Goal: Information Seeking & Learning: Learn about a topic

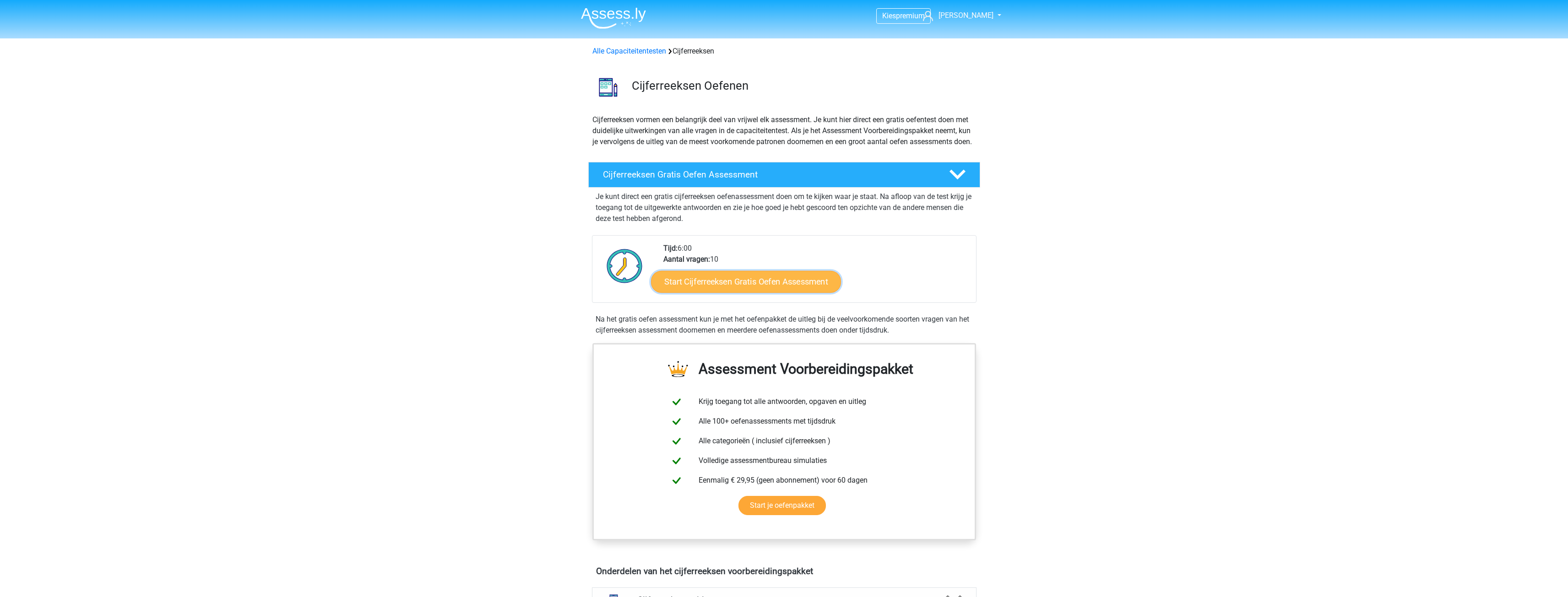
click at [738, 287] on link "Start Cijferreeksen Gratis Oefen Assessment" at bounding box center [746, 282] width 190 height 22
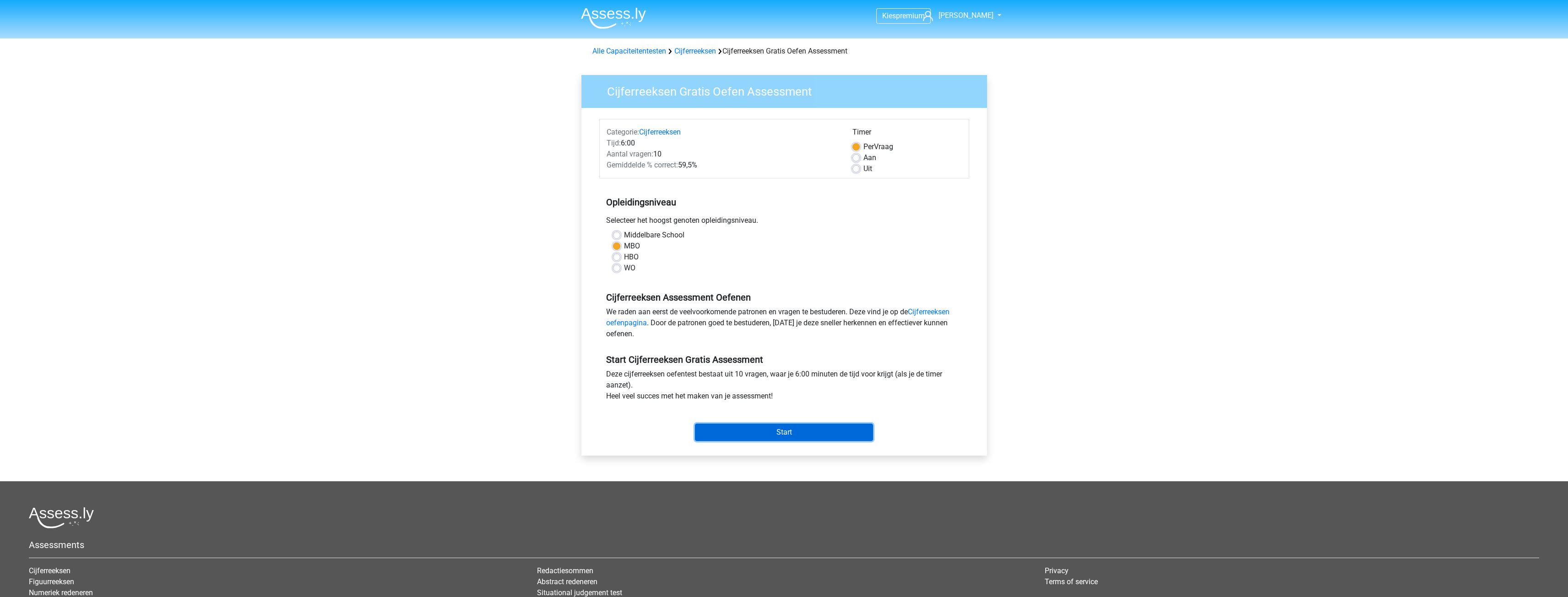
click at [789, 435] on input "Start" at bounding box center [784, 432] width 178 height 17
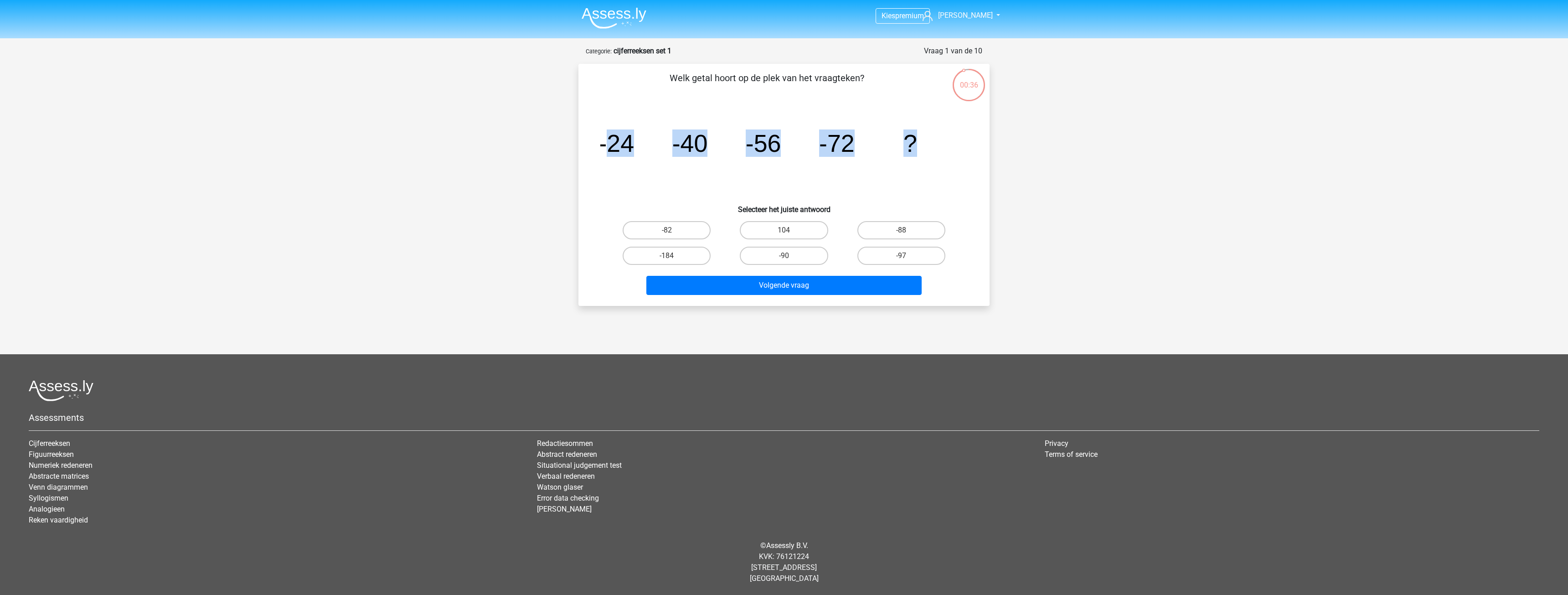
drag, startPoint x: 607, startPoint y: 149, endPoint x: 990, endPoint y: 163, distance: 383.3
click at [990, 163] on div "00:36 Vraag 1 van de 10 Categorie: cijferreeksen set 1 Welk getal hoort op de p…" at bounding box center [783, 176] width 425 height 261
click at [601, 148] on tspan "-24" at bounding box center [616, 143] width 35 height 27
drag, startPoint x: 598, startPoint y: 146, endPoint x: 985, endPoint y: 125, distance: 387.6
click at [985, 125] on div "Welk getal hoort op de plek van het vraagteken? image/svg+xml -24 -40 -56 -72 ?…" at bounding box center [783, 185] width 404 height 228
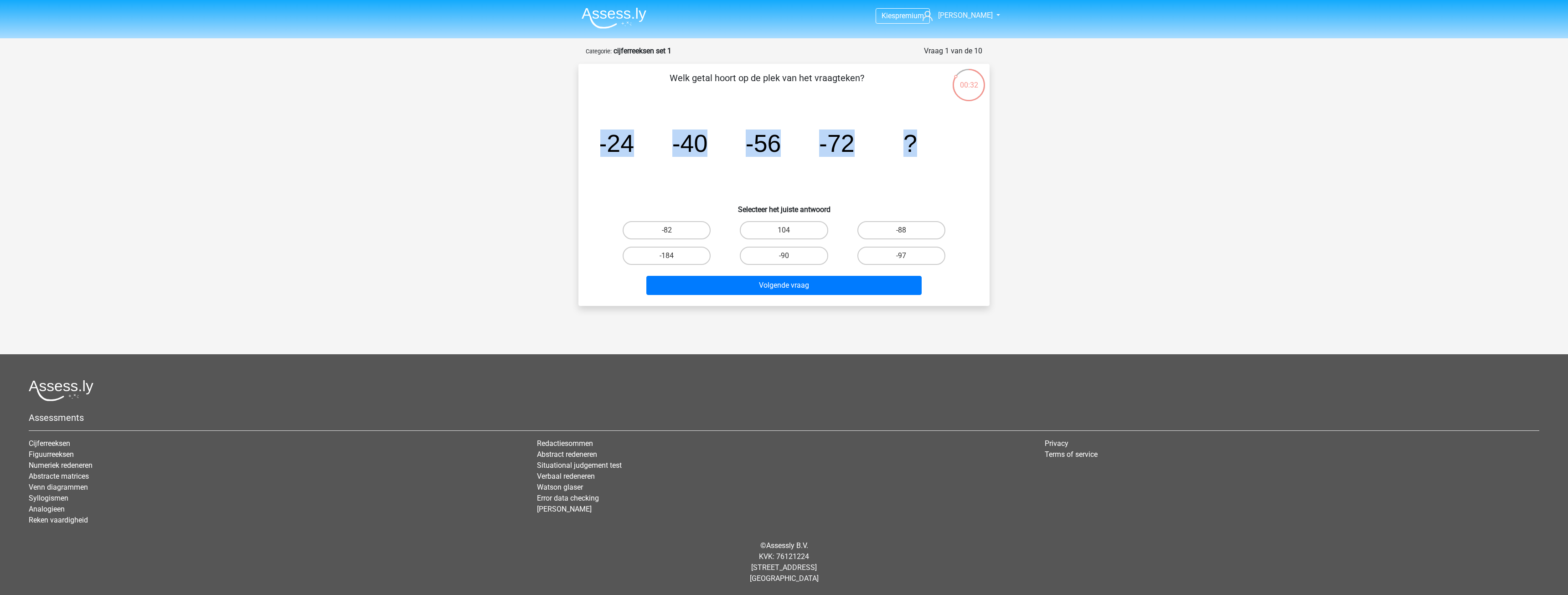
copy g "-24 -40 -56 -72 ?"
click at [923, 230] on label "-88" at bounding box center [901, 230] width 88 height 18
click at [907, 230] on input "-88" at bounding box center [904, 233] width 6 height 6
radio input "true"
click at [842, 283] on button "Volgende vraag" at bounding box center [784, 285] width 276 height 19
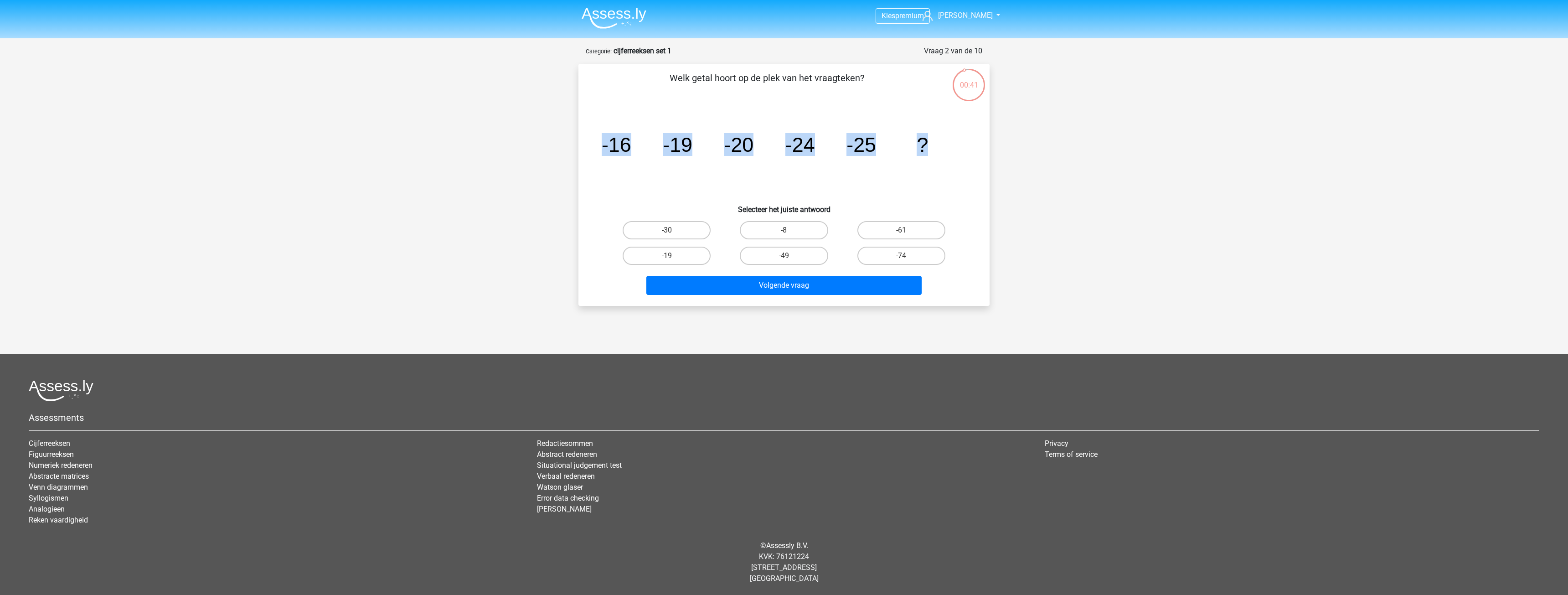
drag, startPoint x: 600, startPoint y: 140, endPoint x: 941, endPoint y: 163, distance: 341.8
click at [941, 163] on icon "image/svg+xml -16 -19 -20 -24 -25 ?" at bounding box center [784, 152] width 368 height 92
copy g "-16 -19 -20 -24 -25 ?"
click at [685, 226] on label "-30" at bounding box center [667, 230] width 88 height 18
click at [673, 230] on input "-30" at bounding box center [670, 233] width 6 height 6
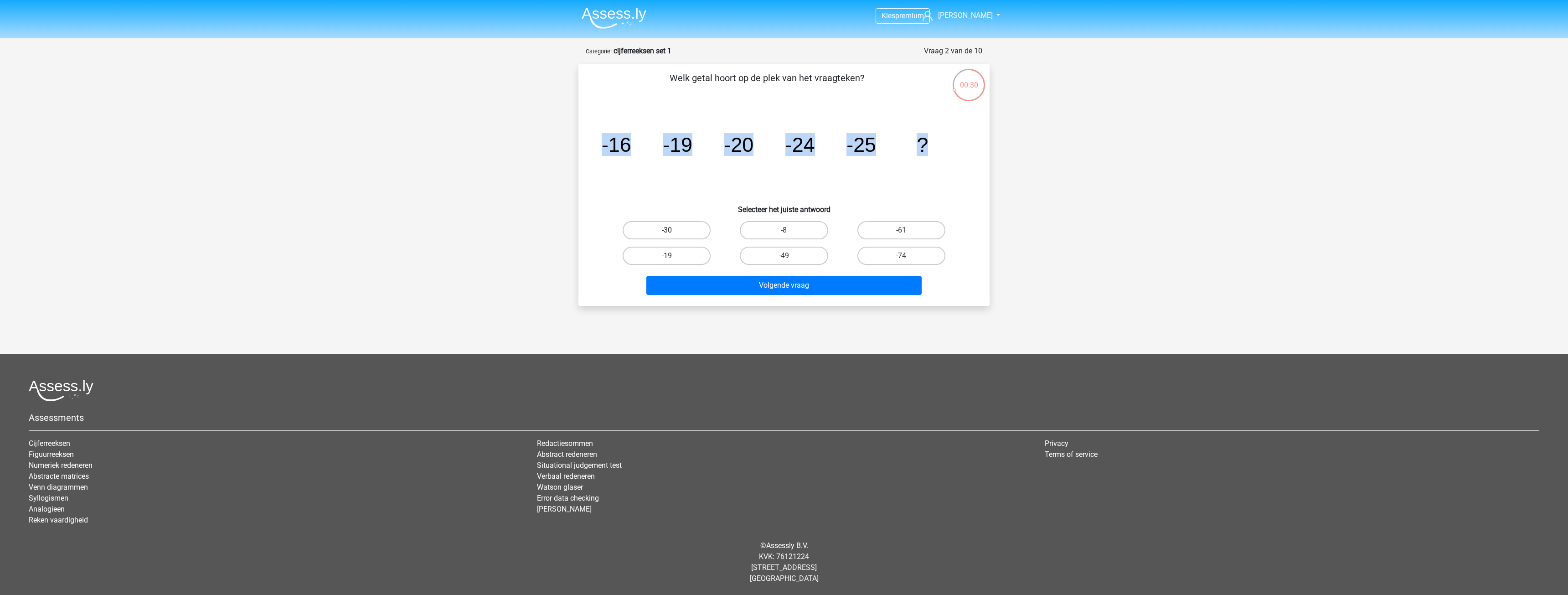
radio input "true"
click at [814, 290] on button "Volgende vraag" at bounding box center [784, 285] width 276 height 19
drag, startPoint x: 595, startPoint y: 137, endPoint x: 1077, endPoint y: 174, distance: 483.4
click at [1077, 174] on div "Kies premium Dave lordkezlar@gmail.com ?" at bounding box center [784, 284] width 1568 height 569
copy g "10 -13 -36 -59 ?"
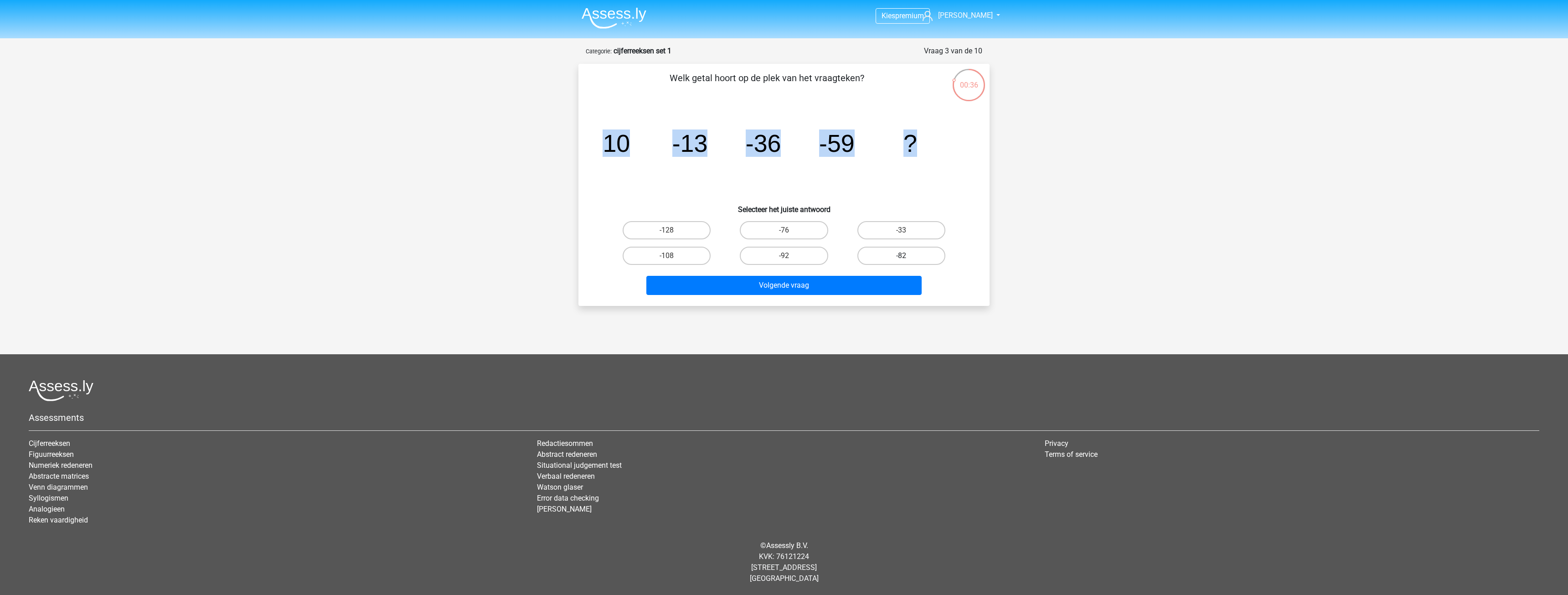
click at [891, 252] on label "-82" at bounding box center [901, 256] width 88 height 18
click at [901, 256] on input "-82" at bounding box center [904, 259] width 6 height 6
radio input "true"
click at [839, 288] on button "Volgende vraag" at bounding box center [784, 285] width 276 height 19
drag, startPoint x: 611, startPoint y: 150, endPoint x: 1015, endPoint y: 149, distance: 404.0
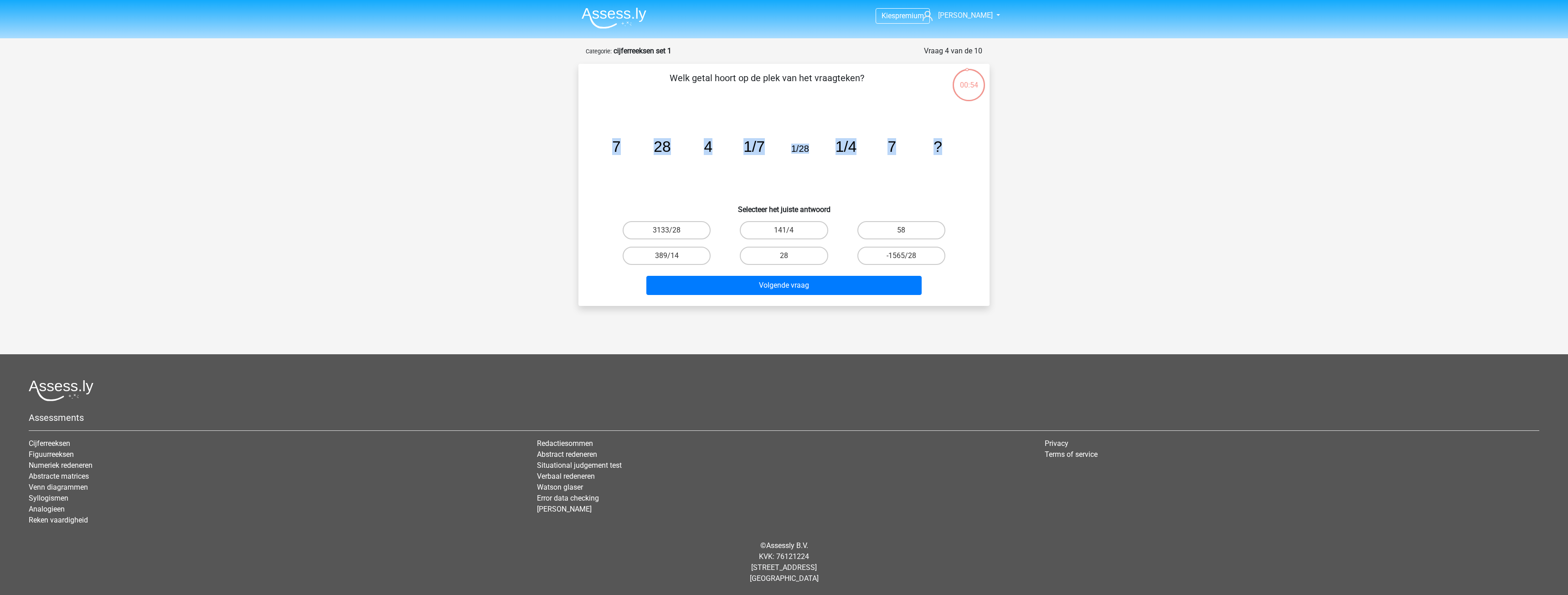
click at [1015, 149] on div "Kies premium Dave lordkezlar@gmail.com 7" at bounding box center [784, 284] width 1568 height 569
copy g "7 28 4 1/7 1/28 1/4 7 ?"
click at [789, 252] on label "28" at bounding box center [783, 256] width 88 height 18
click at [789, 256] on input "28" at bounding box center [787, 259] width 6 height 6
radio input "true"
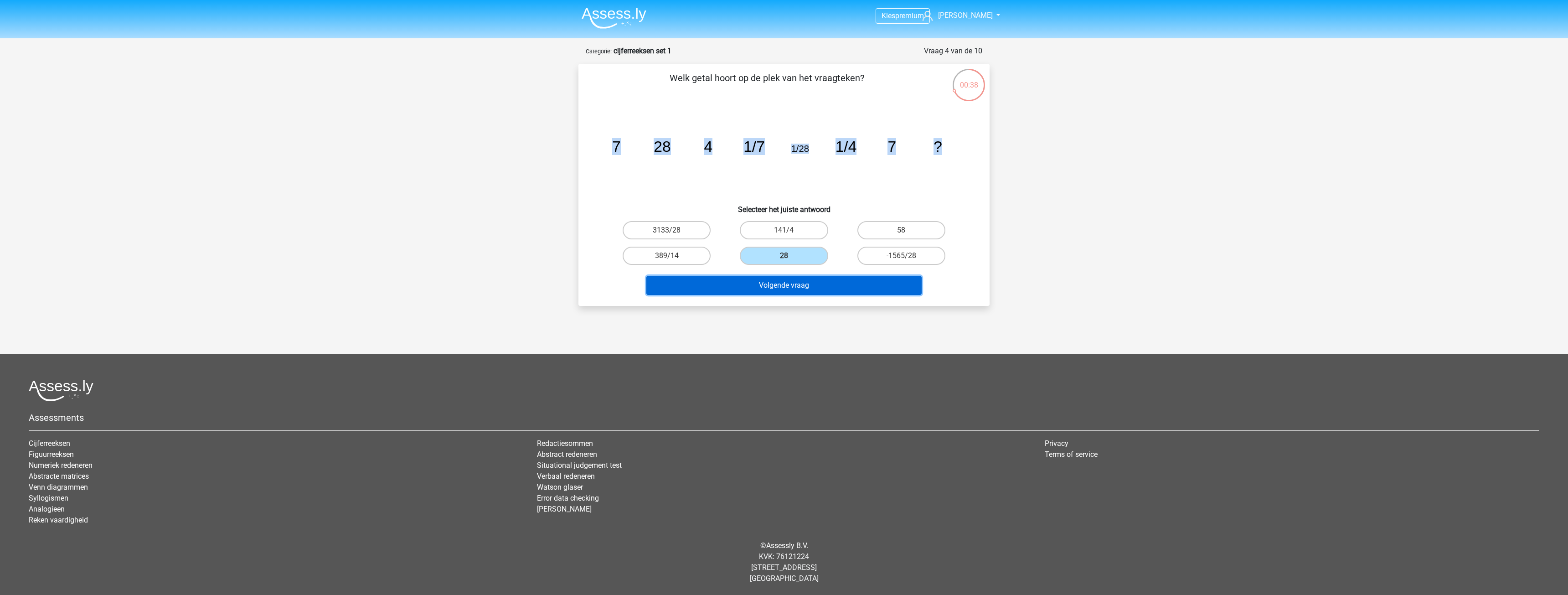
click at [797, 284] on button "Volgende vraag" at bounding box center [784, 285] width 276 height 19
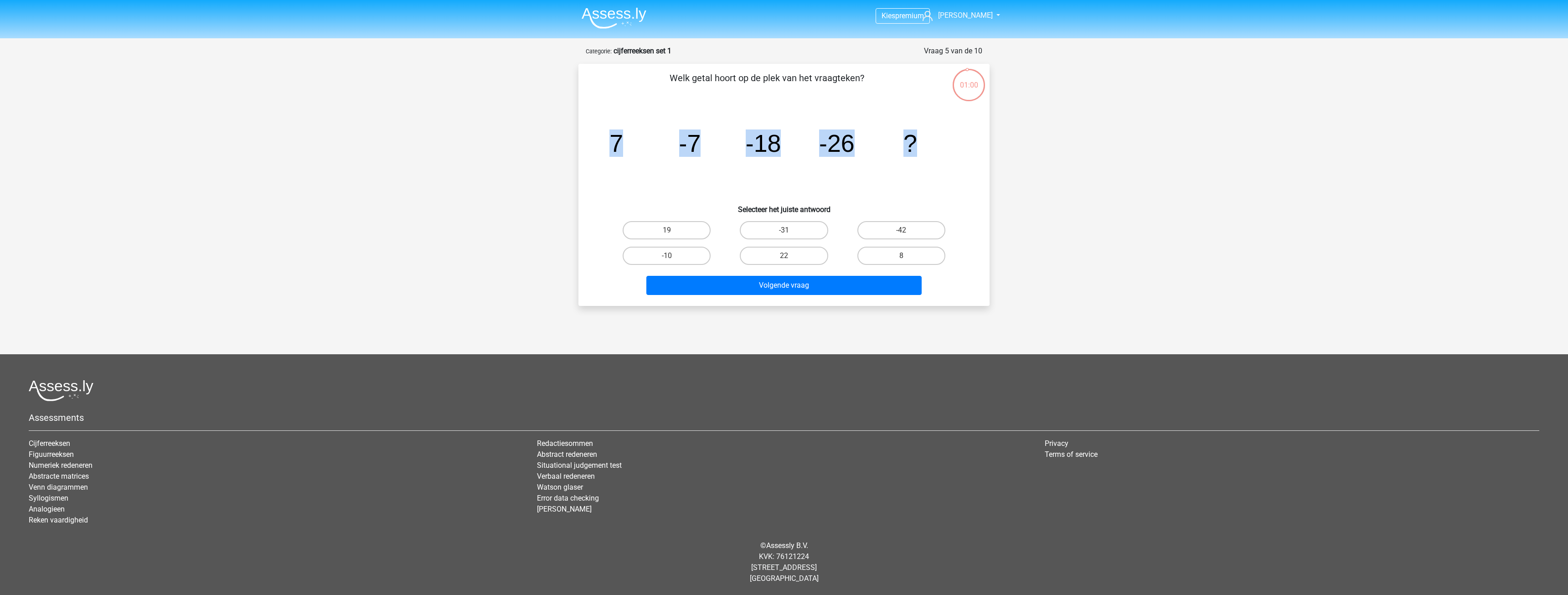
drag, startPoint x: 590, startPoint y: 144, endPoint x: 948, endPoint y: 141, distance: 358.0
click at [948, 141] on div "Welk getal hoort op de plek van het vraagteken? image/svg+xml 7 -7 -18 -26 ? Se…" at bounding box center [783, 185] width 404 height 228
copy g "7 -7 -18 -26 ?"
click at [783, 228] on label "-31" at bounding box center [783, 230] width 88 height 18
click at [784, 230] on input "-31" at bounding box center [787, 233] width 6 height 6
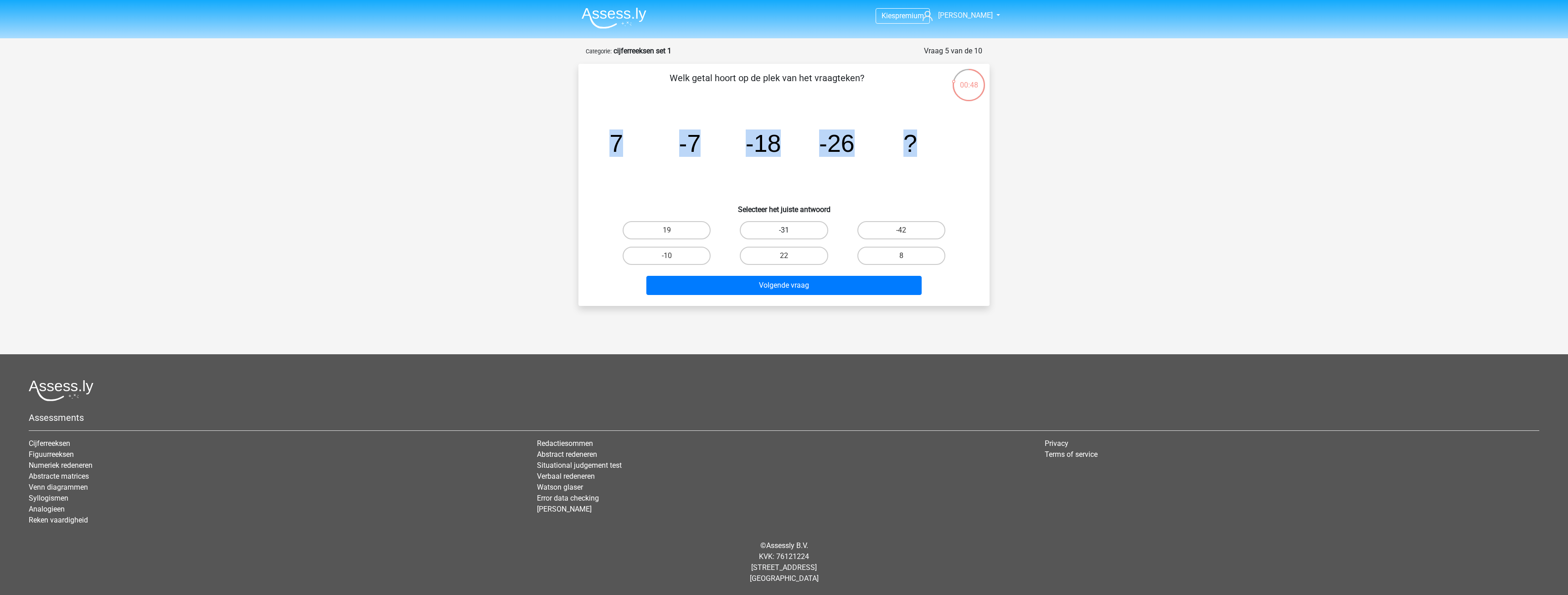
radio input "true"
click at [819, 284] on button "Volgende vraag" at bounding box center [784, 285] width 276 height 19
drag, startPoint x: 600, startPoint y: 148, endPoint x: 1043, endPoint y: 181, distance: 444.2
click at [1043, 181] on div "Kies premium Dave lordkezlar@gmail.com 7" at bounding box center [784, 284] width 1568 height 569
copy g "7 7/5 -13/5 -13/25 -13/125 -513/125 ?"
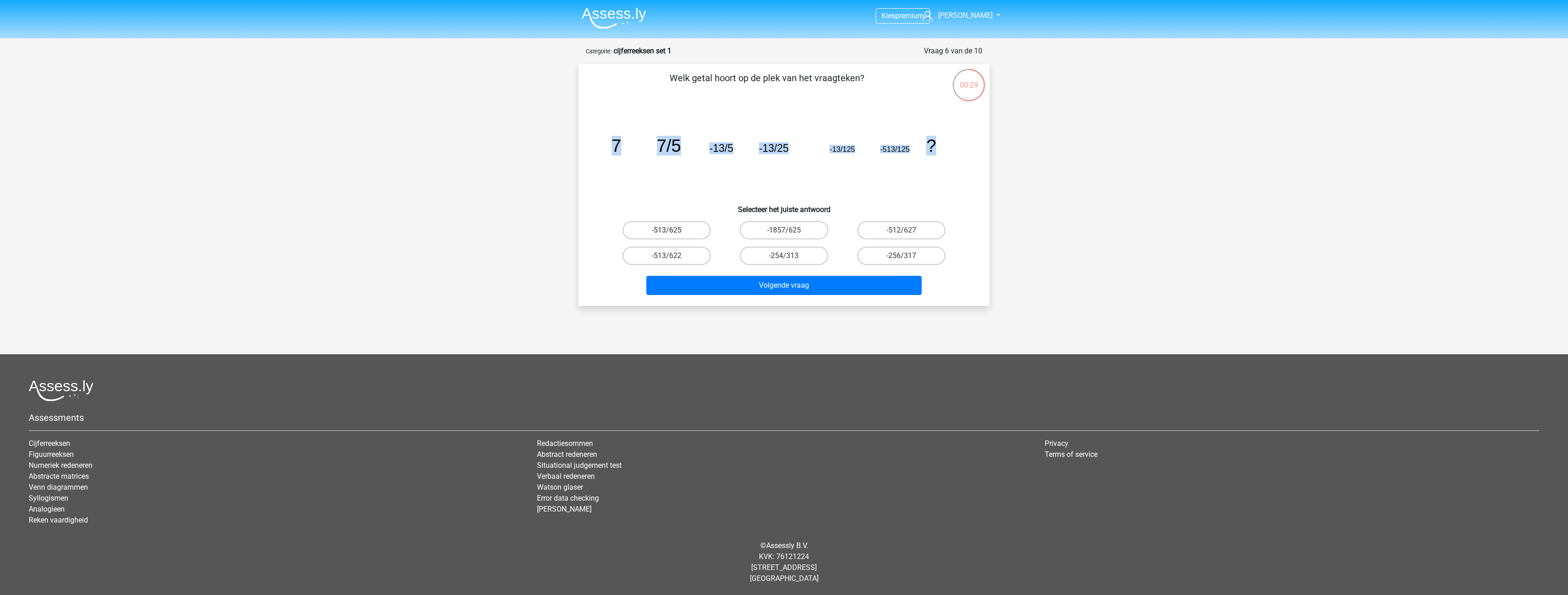
click at [687, 231] on label "-513/625" at bounding box center [667, 230] width 88 height 18
click at [673, 231] on input "-513/625" at bounding box center [670, 233] width 6 height 6
radio input "true"
click at [785, 288] on button "Volgende vraag" at bounding box center [784, 285] width 276 height 19
drag, startPoint x: 605, startPoint y: 149, endPoint x: 999, endPoint y: 174, distance: 394.8
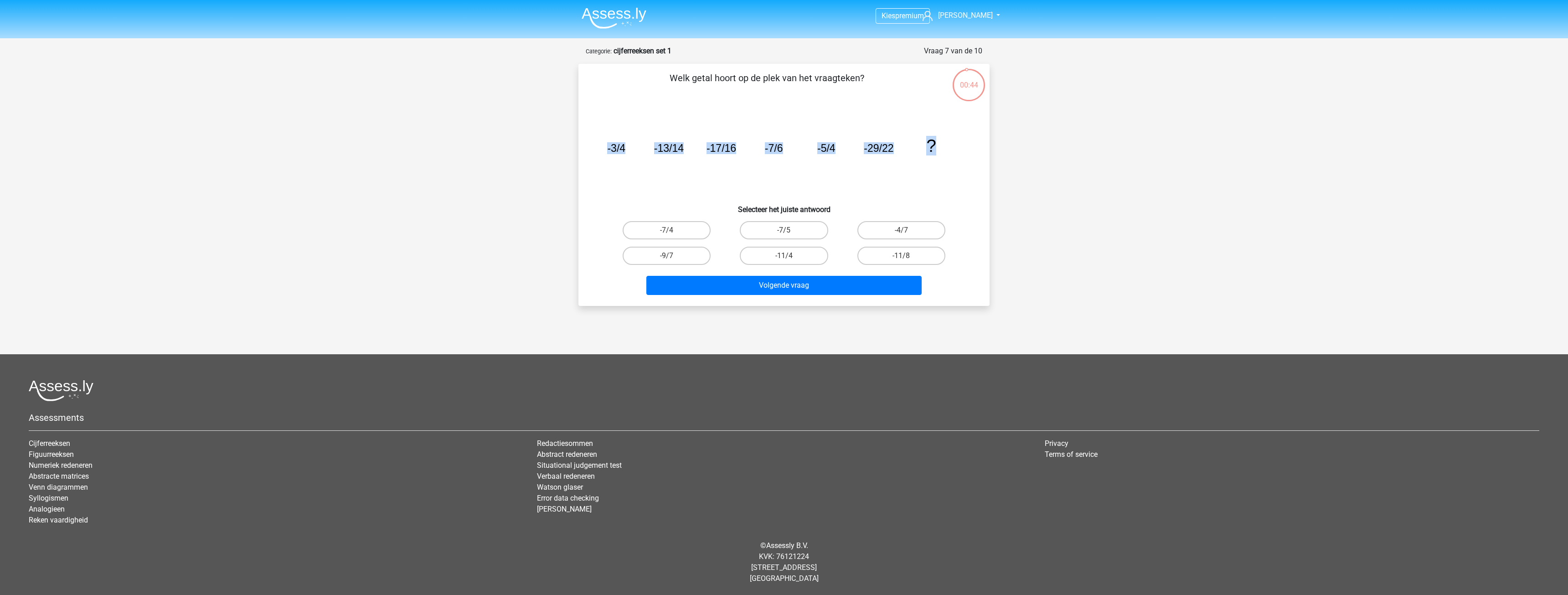
click at [999, 174] on div "00:44 Vraag 7 van de 10 Categorie: cijferreeksen set 1 Welk getal hoort op de p…" at bounding box center [783, 176] width 433 height 261
copy g "-3/4 -13/14 -17/16 -7/6 -5/4 -29/22 ?"
click at [872, 188] on icon "image/svg+xml -3/4 -13/14 -17/16 -7/6 -5/4 -29/22 ?" at bounding box center [784, 152] width 368 height 92
click at [884, 255] on label "-11/8" at bounding box center [901, 256] width 88 height 18
click at [901, 256] on input "-11/8" at bounding box center [904, 259] width 6 height 6
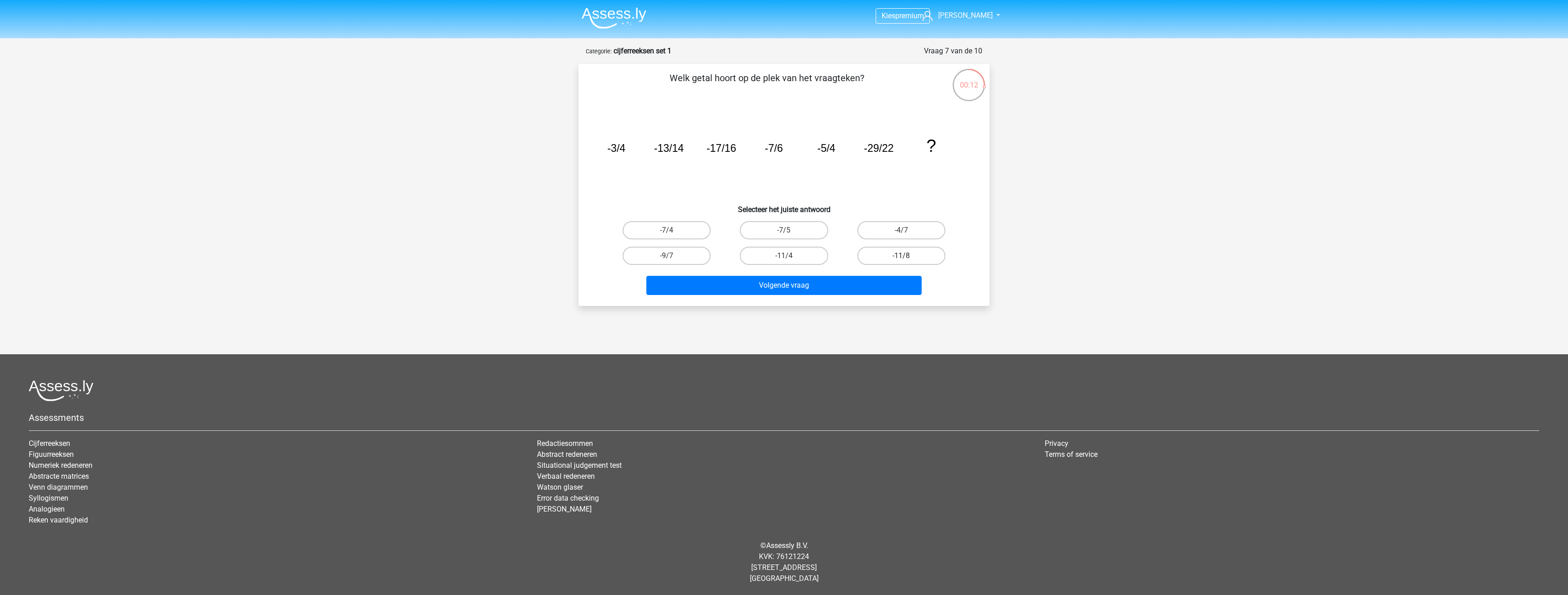
radio input "true"
click at [853, 286] on button "Volgende vraag" at bounding box center [784, 285] width 276 height 19
drag, startPoint x: 611, startPoint y: 146, endPoint x: 1006, endPoint y: 141, distance: 395.0
click at [1006, 141] on div "Kies premium Dave lordkezlar@gmail.com 3" at bounding box center [784, 284] width 1568 height 569
copy g "3 4 14 6 80 8 476 ?"
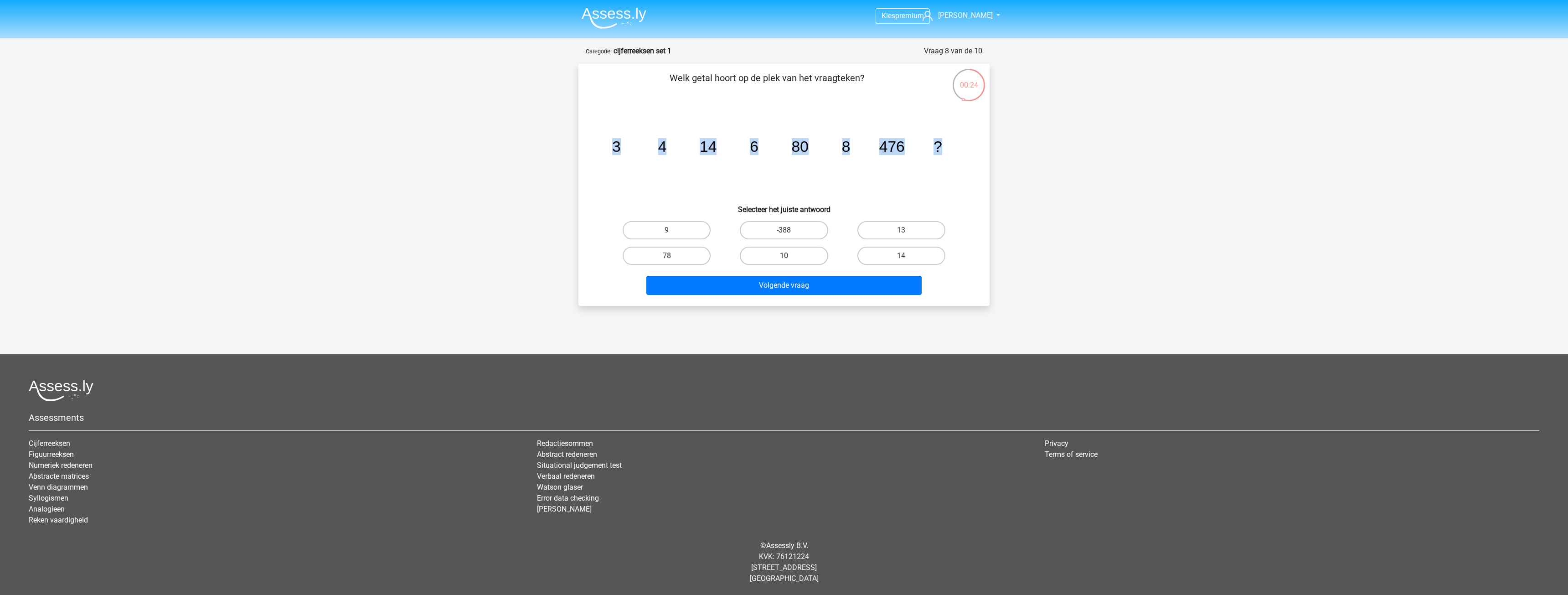
click at [804, 262] on label "10" at bounding box center [783, 256] width 88 height 18
click at [790, 262] on input "10" at bounding box center [787, 259] width 6 height 6
radio input "true"
click at [815, 288] on button "Volgende vraag" at bounding box center [784, 285] width 276 height 19
drag, startPoint x: 606, startPoint y: 144, endPoint x: 978, endPoint y: 117, distance: 373.0
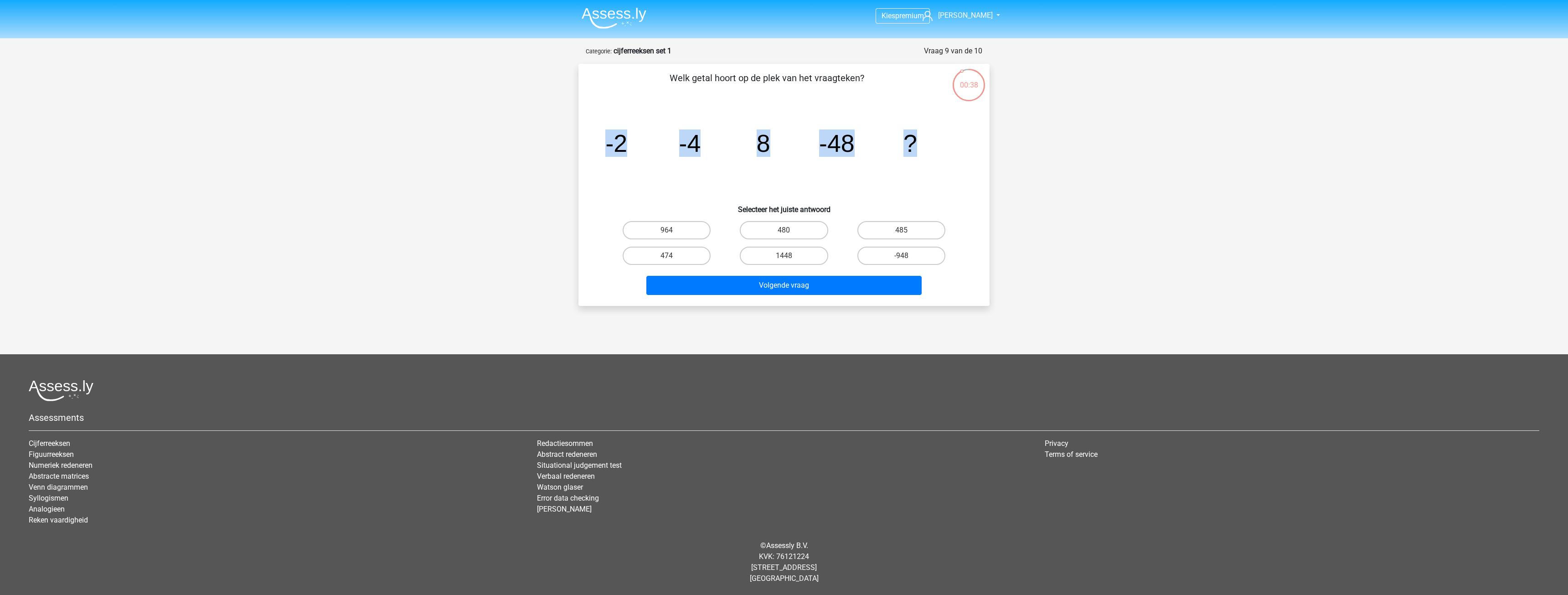
click at [978, 117] on div "Welk getal hoort op de plek van het vraagteken? image/svg+xml -2 -4 8 -48 ? Sel…" at bounding box center [783, 185] width 404 height 228
copy g "-2 -4 8 -48 ?"
click at [769, 234] on label "480" at bounding box center [783, 230] width 88 height 18
click at [784, 234] on input "480" at bounding box center [787, 233] width 6 height 6
radio input "true"
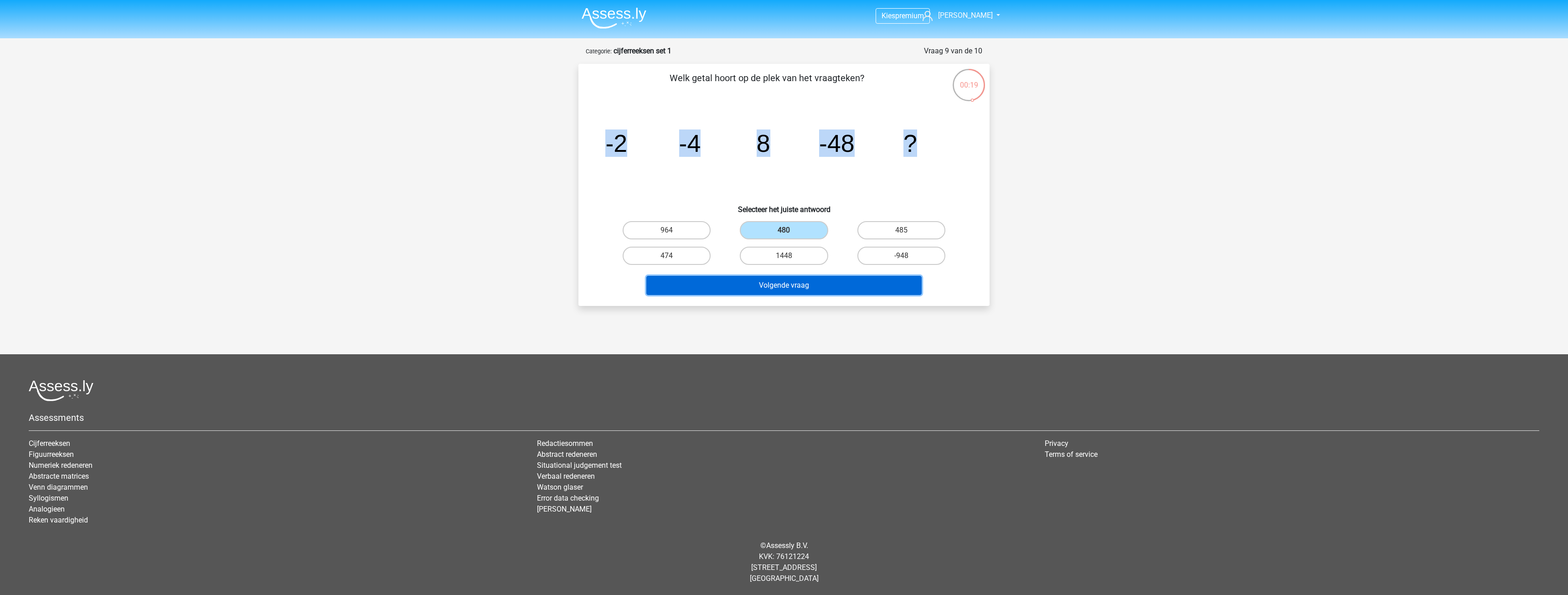
click at [802, 284] on button "Volgende vraag" at bounding box center [784, 285] width 276 height 19
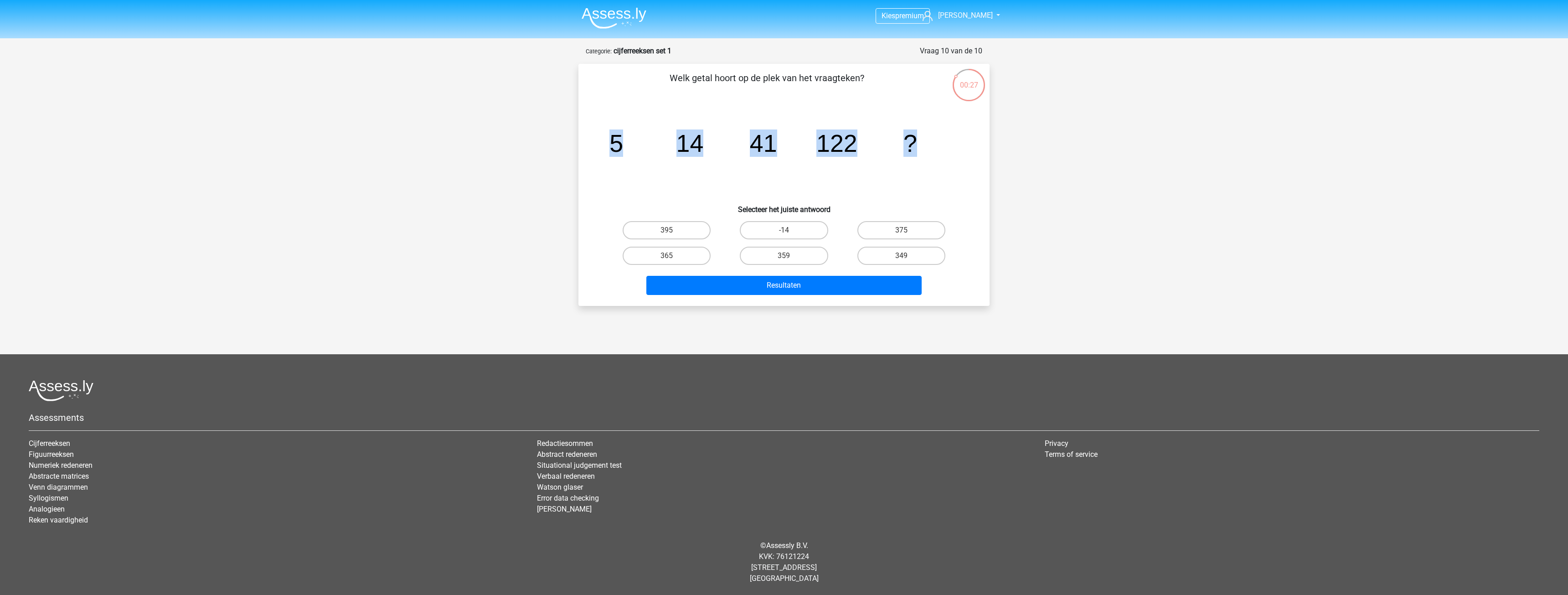
drag, startPoint x: 596, startPoint y: 141, endPoint x: 1004, endPoint y: 137, distance: 408.0
click at [1004, 137] on div "Kies premium Dave lordkezlar@gmail.com 5" at bounding box center [784, 284] width 1568 height 569
copy g "5 14 41 122 ?"
click at [678, 251] on label "365" at bounding box center [667, 256] width 88 height 18
click at [673, 256] on input "365" at bounding box center [670, 259] width 6 height 6
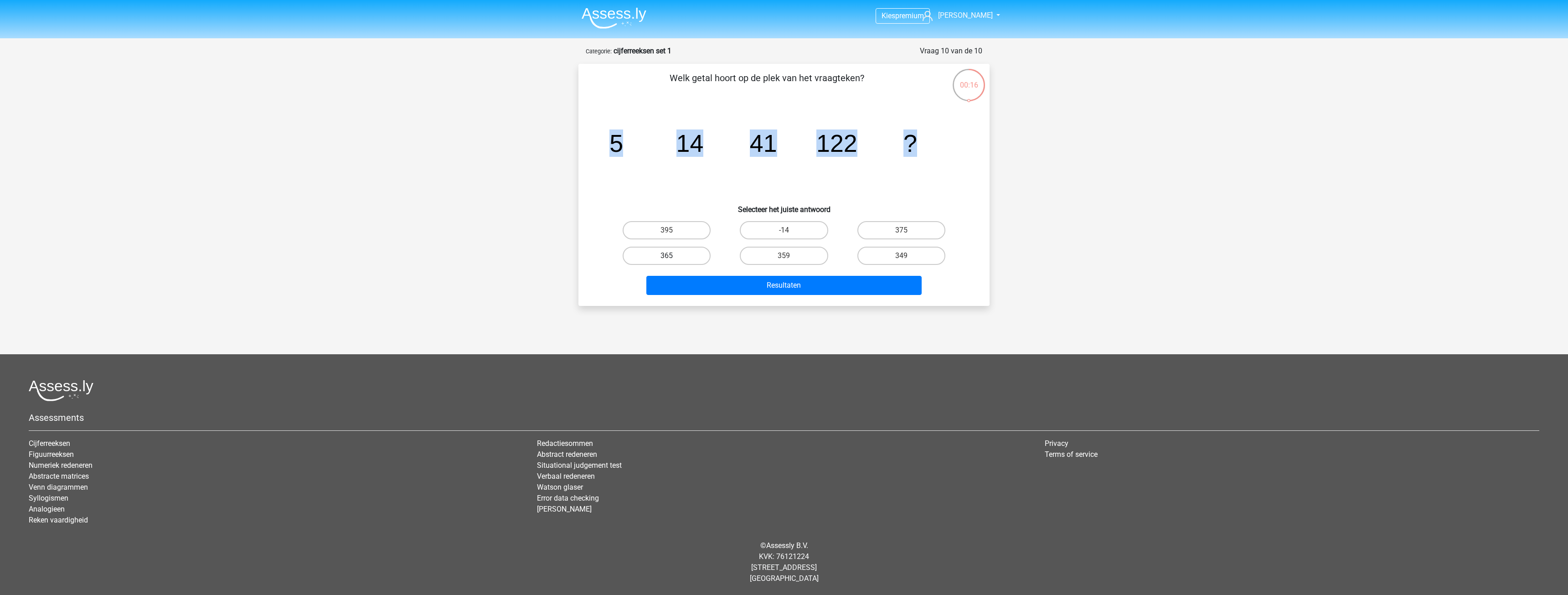
radio input "true"
click at [765, 289] on button "Resultaten" at bounding box center [784, 285] width 276 height 19
